Goal: Check status: Check status

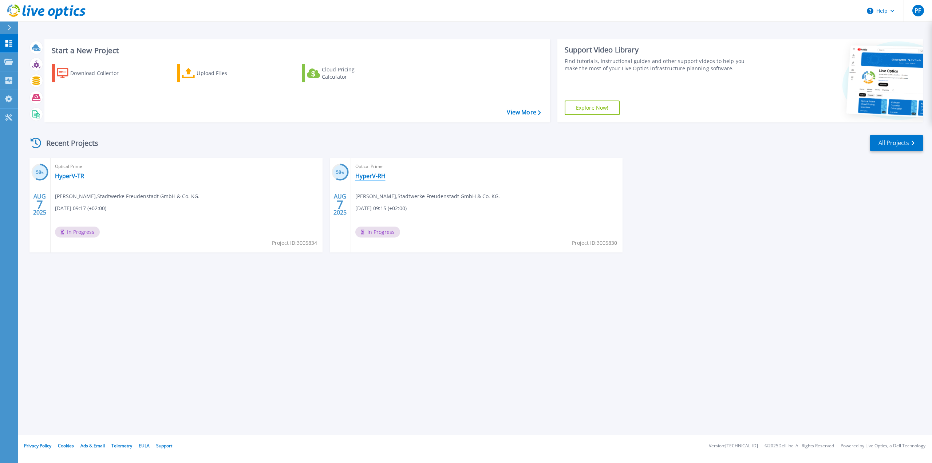
click at [368, 177] on link "HyperV-RH" at bounding box center [370, 175] width 30 height 7
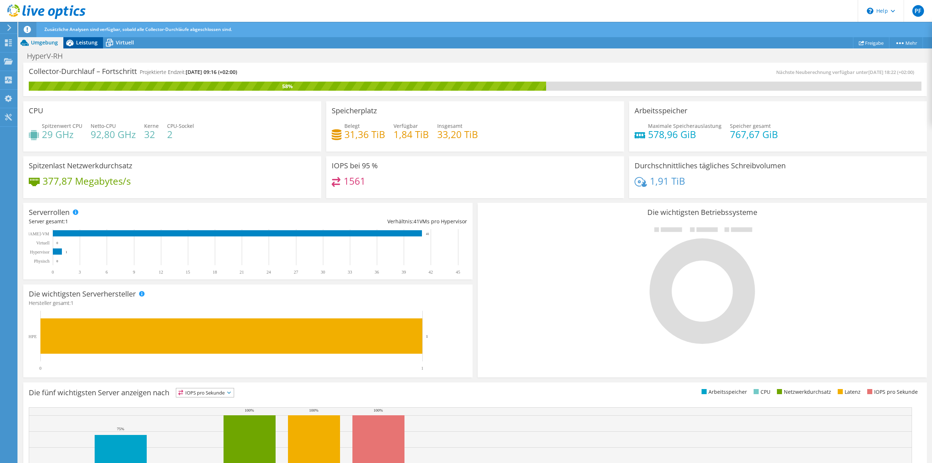
click at [86, 47] on div "Leistung" at bounding box center [83, 43] width 40 height 12
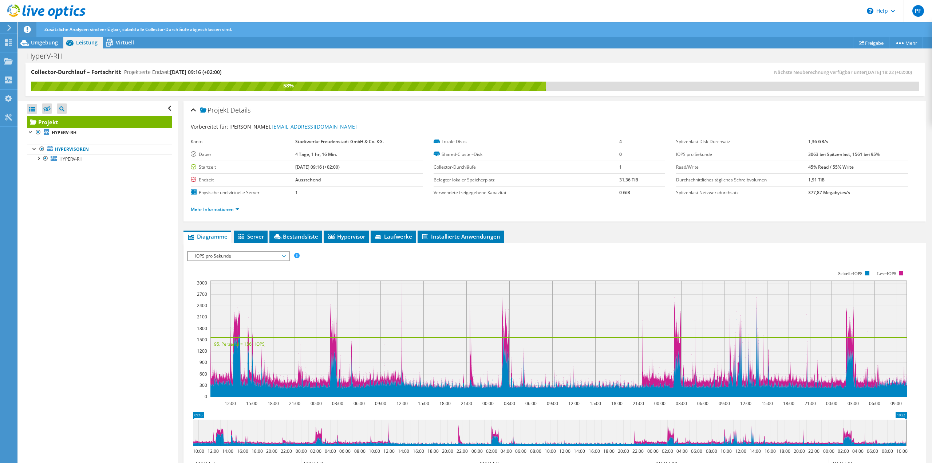
click at [284, 255] on span "IOPS pro Sekunde" at bounding box center [239, 256] width 94 height 9
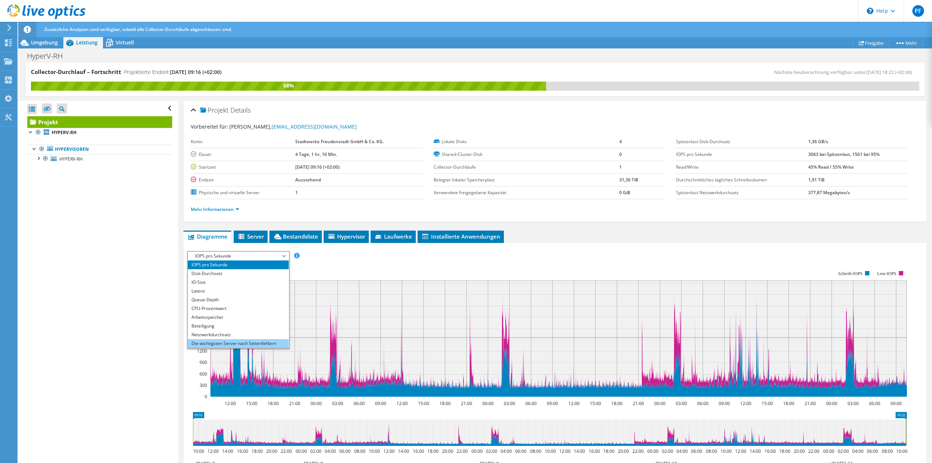
click at [271, 345] on li "Die wichtigsten Server nach Seitenfehlern" at bounding box center [238, 343] width 101 height 9
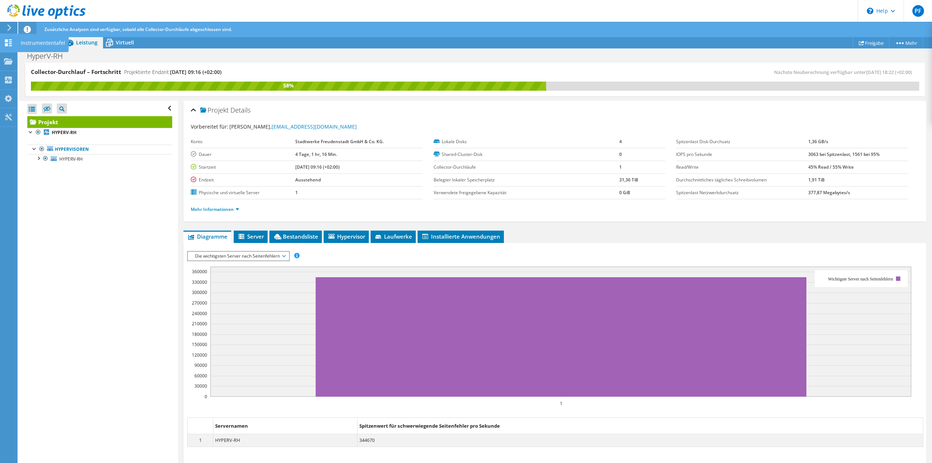
click at [12, 45] on icon at bounding box center [8, 42] width 9 height 7
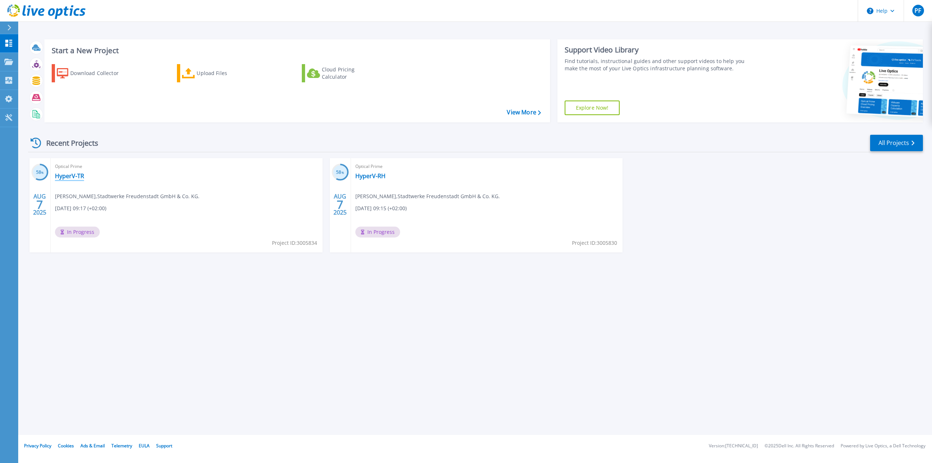
click at [74, 179] on link "HyperV-TR" at bounding box center [69, 175] width 29 height 7
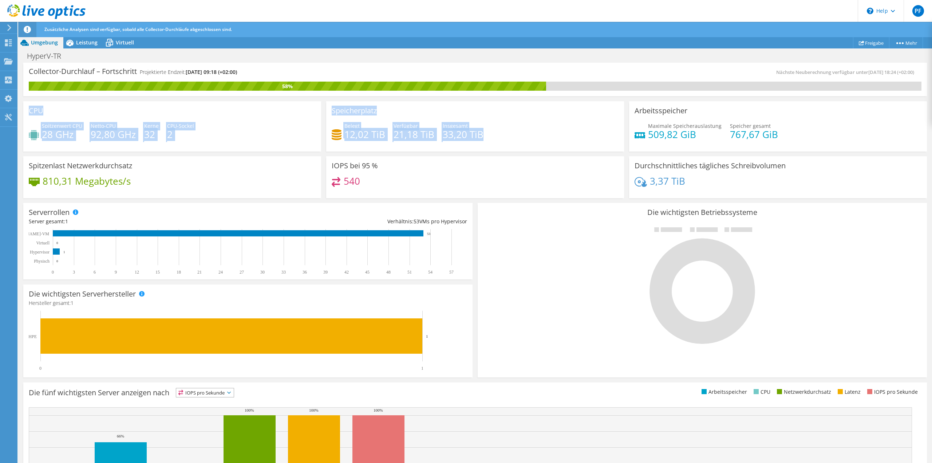
drag, startPoint x: 501, startPoint y: 132, endPoint x: 26, endPoint y: 108, distance: 475.4
click at [26, 108] on div "CPU Spitzenwert CPU 28 GHz Netto-CPU 92,80 GHz Kerne 32 CPU-Sockel 2 Speicherpl…" at bounding box center [475, 150] width 909 height 102
click at [117, 111] on div "CPU Spitzenwert CPU 28 GHz Netto-CPU 92,80 GHz Kerne 32 CPU-Sockel 2" at bounding box center [172, 126] width 298 height 50
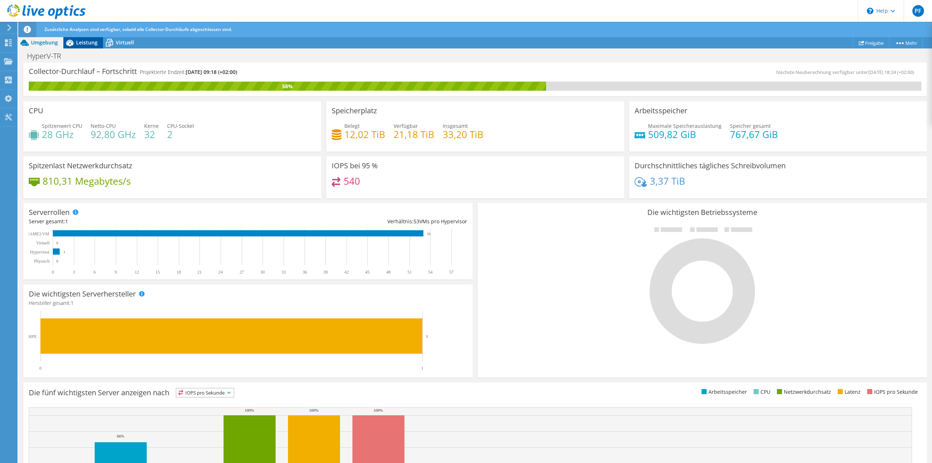
click at [85, 42] on span "Leistung" at bounding box center [86, 42] width 21 height 7
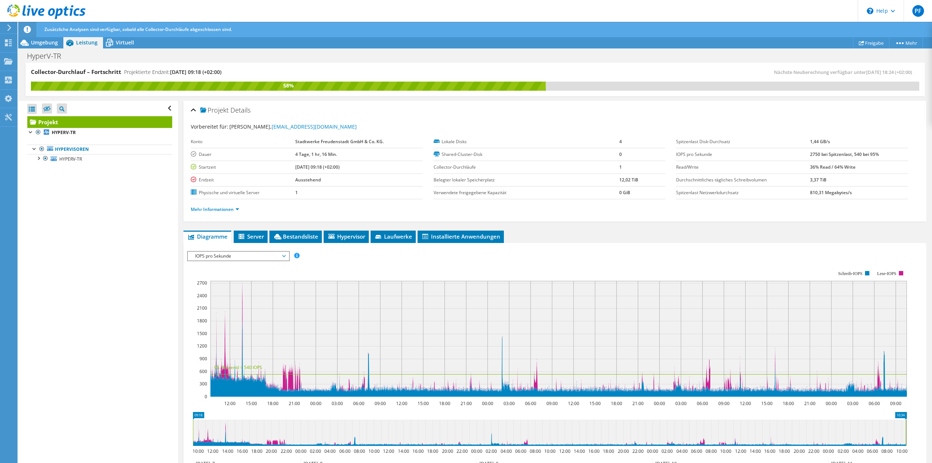
click at [263, 258] on span "IOPS pro Sekunde" at bounding box center [239, 256] width 94 height 9
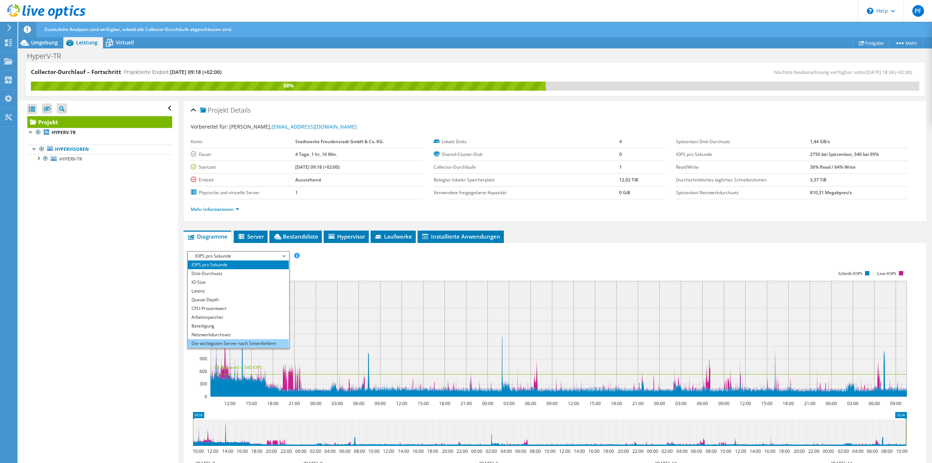
click at [252, 344] on li "Die wichtigsten Server nach Seitenfehlern" at bounding box center [238, 343] width 101 height 9
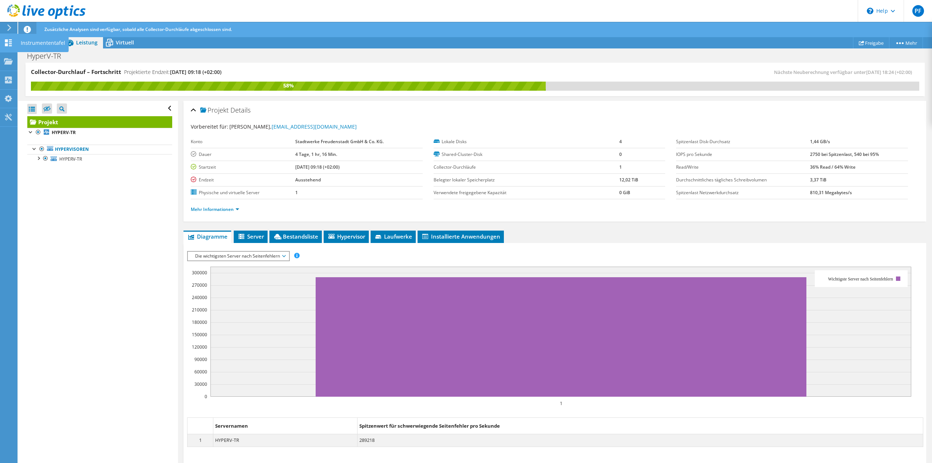
drag, startPoint x: 9, startPoint y: 43, endPoint x: 10, endPoint y: 52, distance: 8.5
click at [9, 43] on icon at bounding box center [8, 42] width 9 height 7
